Goal: Information Seeking & Learning: Find specific fact

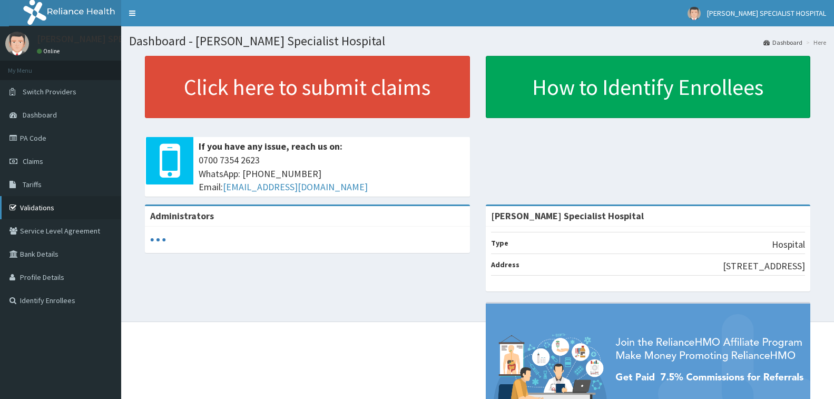
click at [48, 205] on link "Validations" at bounding box center [60, 207] width 121 height 23
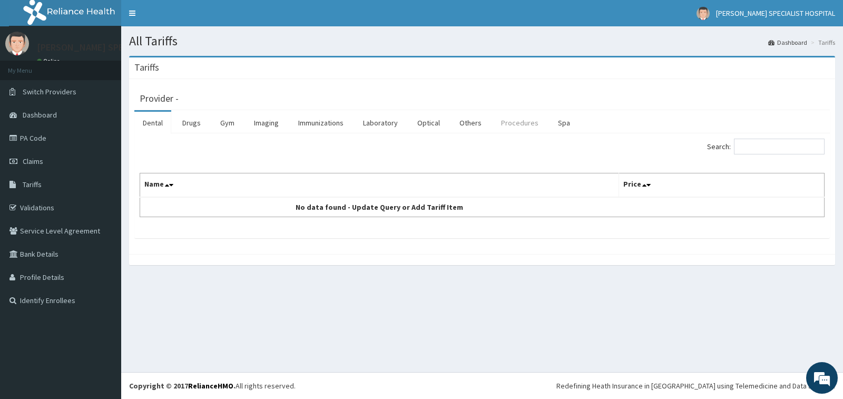
click at [512, 126] on link "Procedures" at bounding box center [520, 123] width 54 height 22
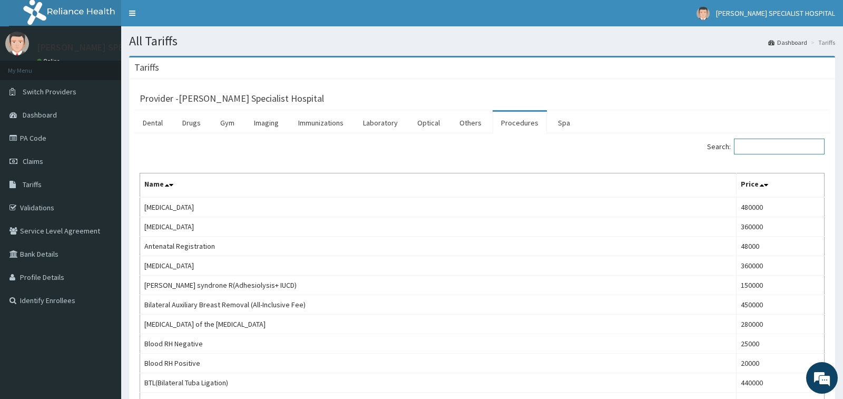
click at [760, 139] on input "Search:" at bounding box center [779, 147] width 91 height 16
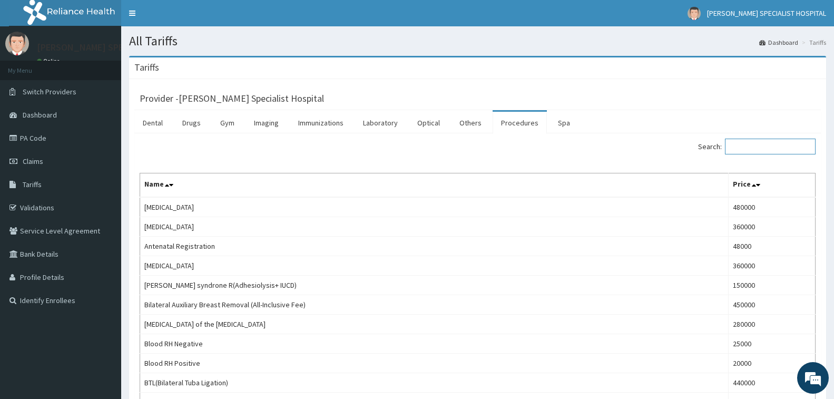
click at [760, 139] on input "Search:" at bounding box center [770, 147] width 91 height 16
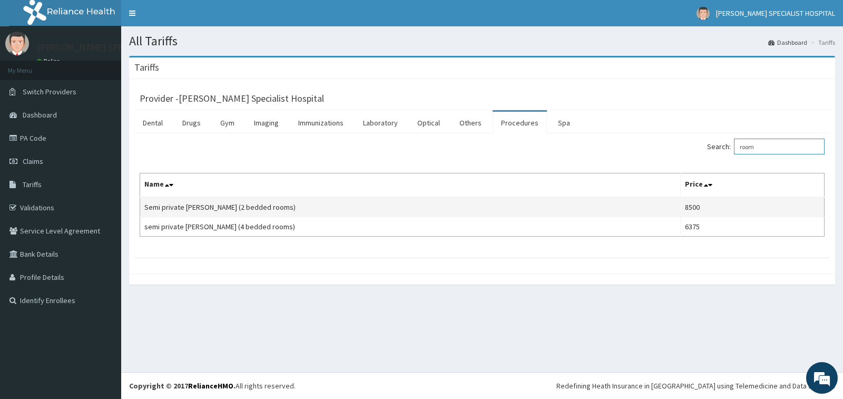
type input "room"
click at [307, 202] on td "Semi private [PERSON_NAME] (2 bedded rooms)" at bounding box center [410, 207] width 541 height 20
click at [626, 205] on td "Semi private ward (2 bedded rooms)" at bounding box center [410, 207] width 541 height 20
